Goal: Task Accomplishment & Management: Manage account settings

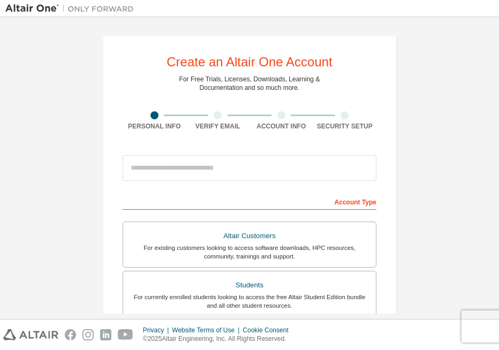
click at [24, 13] on img at bounding box center [72, 8] width 134 height 11
click at [25, 7] on img at bounding box center [72, 8] width 134 height 11
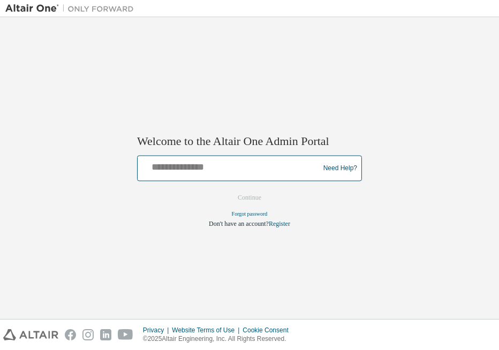
click at [190, 171] on input "text" at bounding box center [230, 167] width 176 height 16
type input "**********"
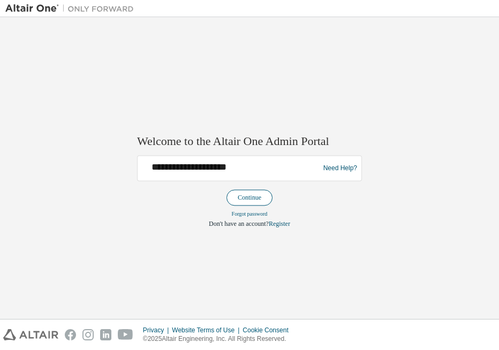
click at [249, 190] on button "Continue" at bounding box center [250, 198] width 46 height 16
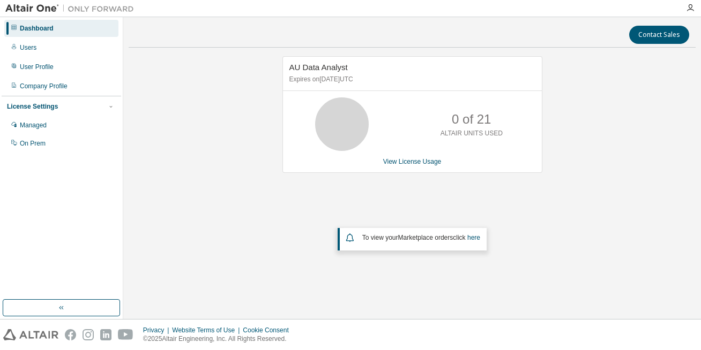
click at [437, 238] on em "Marketplace orders" at bounding box center [425, 238] width 55 height 8
click at [475, 240] on link "here" at bounding box center [473, 238] width 13 height 8
click at [120, 4] on img at bounding box center [72, 8] width 134 height 11
click at [32, 331] on img at bounding box center [30, 335] width 55 height 11
